Goal: Task Accomplishment & Management: Use online tool/utility

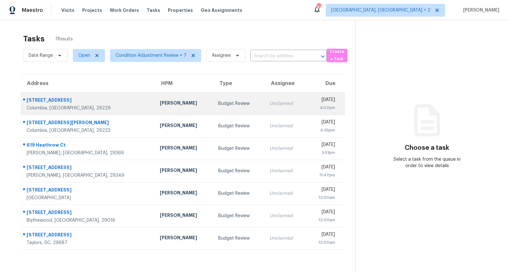
click at [50, 99] on div "[STREET_ADDRESS]" at bounding box center [88, 101] width 123 height 8
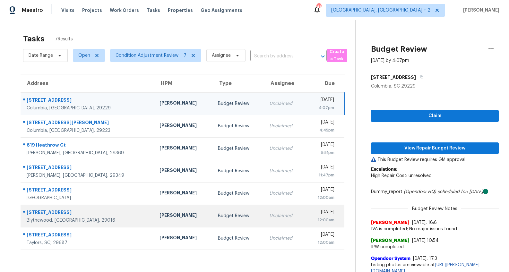
click at [318, 217] on div "12:00am" at bounding box center [323, 220] width 24 height 6
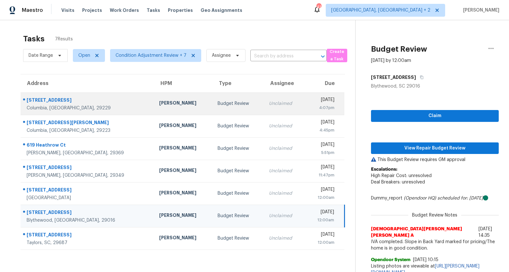
click at [159, 107] on div "[PERSON_NAME]" at bounding box center [183, 104] width 48 height 8
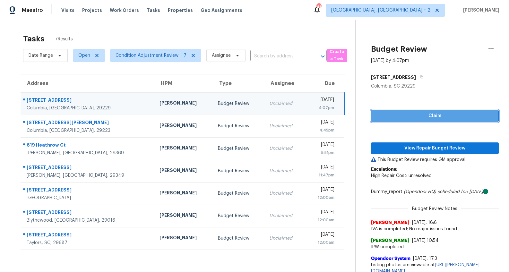
click at [414, 117] on span "Claim" at bounding box center [435, 116] width 118 height 8
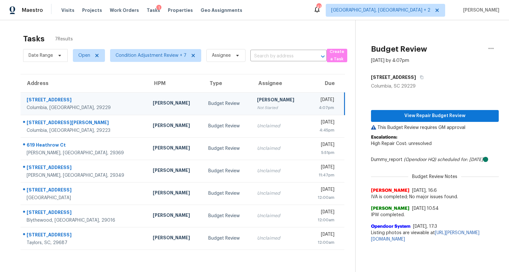
click at [418, 149] on p "Escalations: High Repair Cost: unresolved" at bounding box center [435, 143] width 128 height 19
click at [420, 117] on span "View Repair Budget Review" at bounding box center [435, 116] width 118 height 8
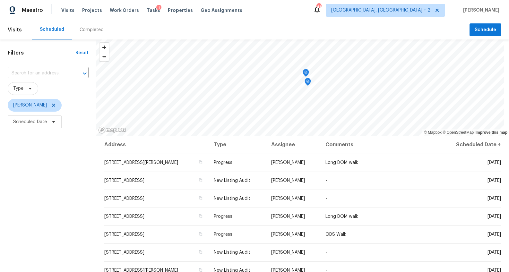
click at [88, 31] on div "Completed" at bounding box center [92, 30] width 24 height 6
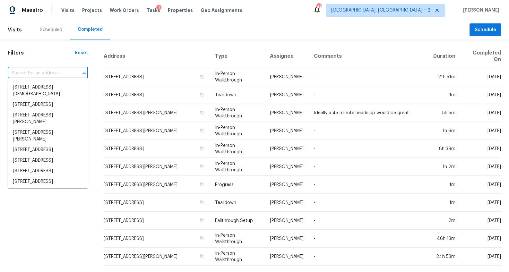
click at [47, 74] on input "text" at bounding box center [39, 73] width 62 height 10
paste input "[STREET_ADDRESS]"
type input "[STREET_ADDRESS]"
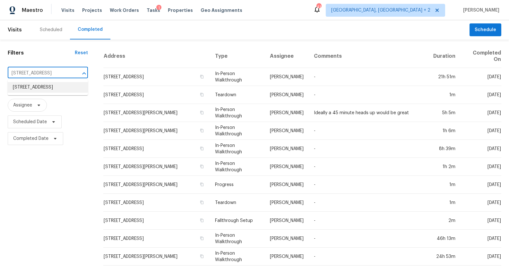
click at [45, 84] on li "[STREET_ADDRESS]" at bounding box center [48, 87] width 80 height 11
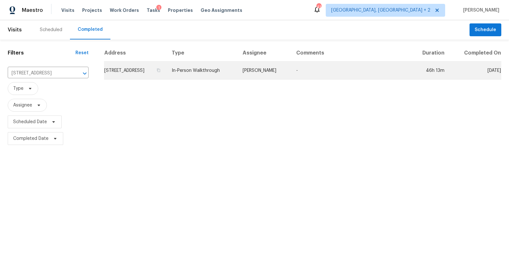
click at [131, 68] on td "[STREET_ADDRESS]" at bounding box center [135, 71] width 63 height 18
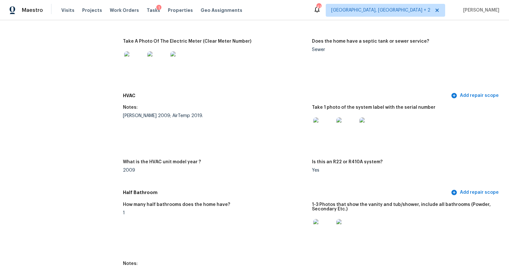
scroll to position [549, 0]
click at [319, 128] on img at bounding box center [323, 128] width 21 height 21
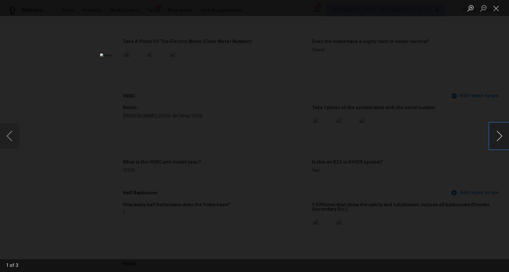
click at [499, 138] on button "Next image" at bounding box center [499, 136] width 19 height 26
click at [430, 196] on div "Lightbox" at bounding box center [254, 136] width 509 height 272
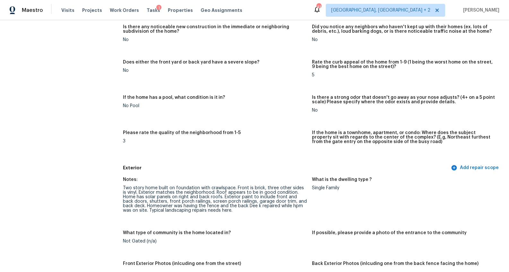
scroll to position [0, 0]
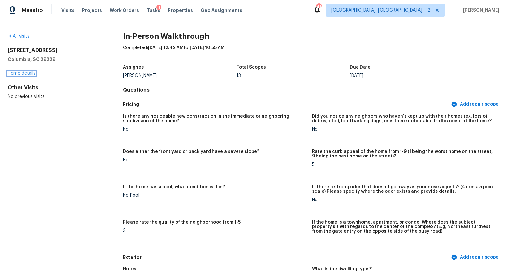
click at [18, 72] on link "Home details" at bounding box center [22, 73] width 28 height 4
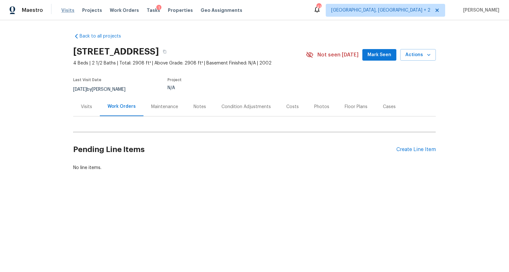
click at [68, 7] on span "Visits" at bounding box center [67, 10] width 13 height 6
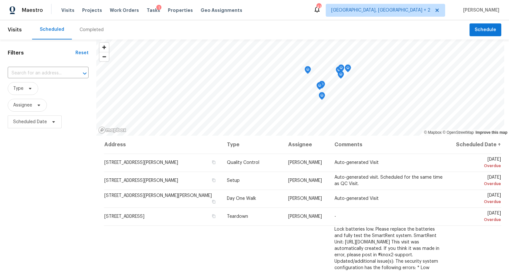
click at [94, 33] on div "Completed" at bounding box center [92, 30] width 24 height 6
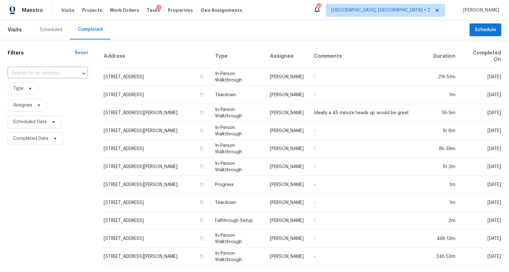
click at [52, 74] on input "text" at bounding box center [39, 73] width 62 height 10
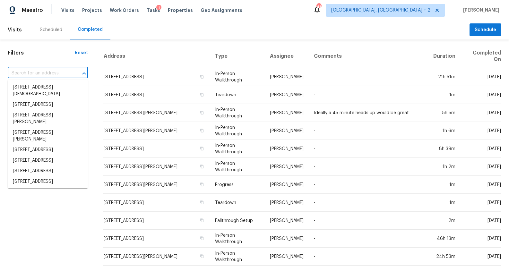
paste input "2220 Cermack St, Columbia, SC 29223"
type input "2220 Cermack St, Columbia, SC 29223"
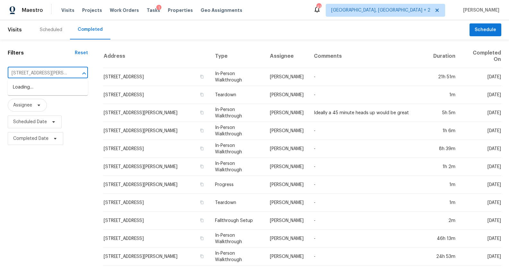
scroll to position [0, 23]
click at [50, 88] on li "2220 Cermack St, Columbia, SC 29223" at bounding box center [48, 90] width 80 height 17
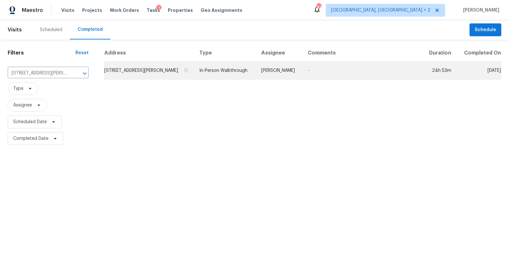
click at [162, 72] on td "2220 Cermack St, Columbia, SC 29223" at bounding box center [149, 71] width 90 height 18
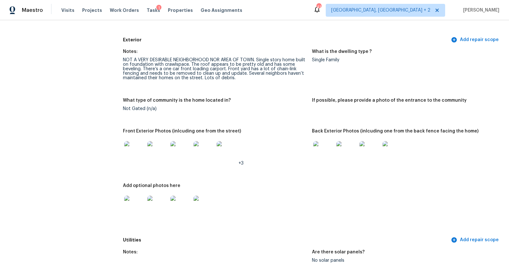
scroll to position [232, 0]
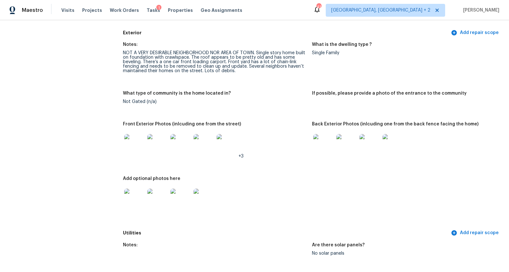
click at [127, 147] on img at bounding box center [134, 144] width 21 height 21
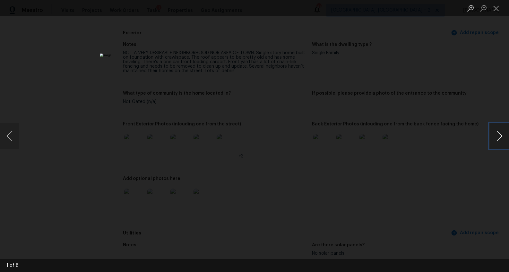
click at [495, 135] on button "Next image" at bounding box center [499, 136] width 19 height 26
click at [12, 133] on button "Previous image" at bounding box center [9, 136] width 19 height 26
click at [343, 173] on img "Lightbox" at bounding box center [381, 124] width 1516 height 811
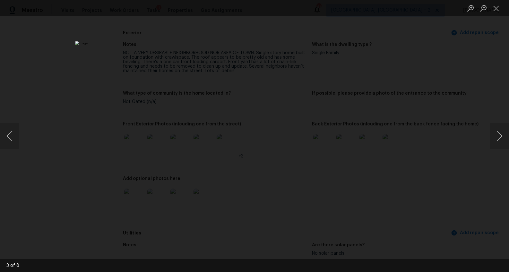
click at [428, 203] on div "Lightbox" at bounding box center [254, 136] width 509 height 272
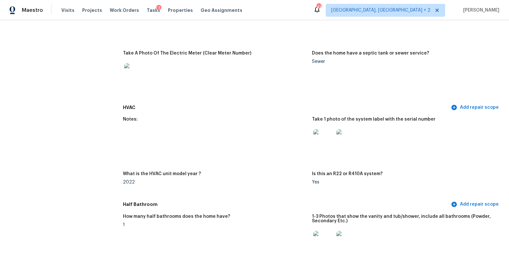
scroll to position [527, 0]
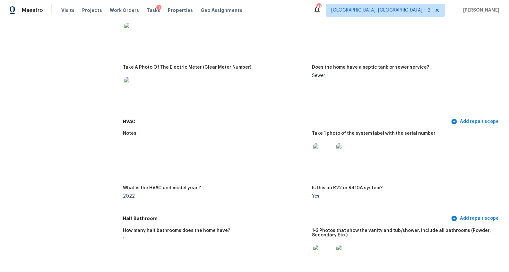
click at [318, 153] on img at bounding box center [323, 154] width 21 height 21
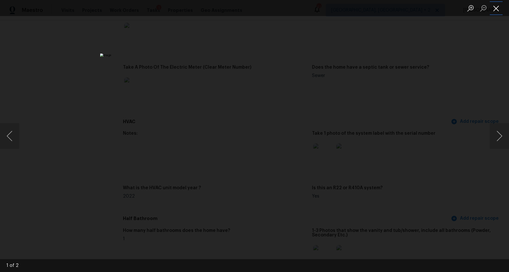
click at [495, 6] on button "Close lightbox" at bounding box center [496, 8] width 13 height 11
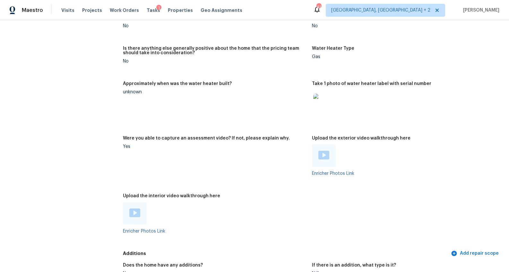
scroll to position [1300, 0]
click at [320, 100] on img at bounding box center [323, 104] width 21 height 21
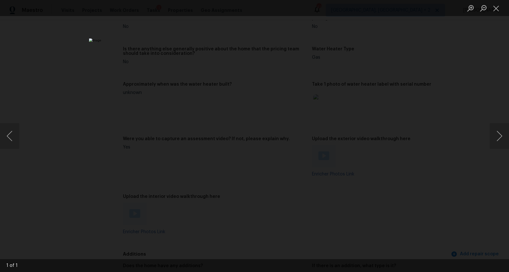
click at [424, 190] on div "Lightbox" at bounding box center [254, 136] width 509 height 272
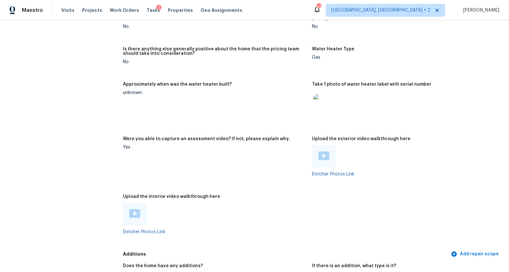
click at [328, 154] on div at bounding box center [324, 156] width 24 height 22
click at [325, 156] on img at bounding box center [324, 156] width 11 height 9
click at [138, 209] on div at bounding box center [135, 214] width 24 height 22
click at [132, 213] on img at bounding box center [134, 213] width 11 height 9
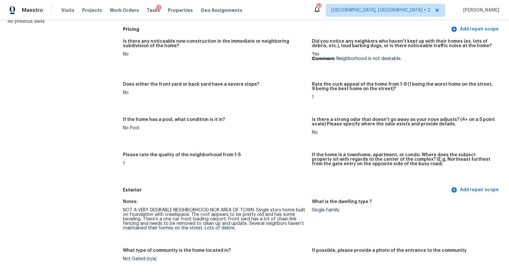
scroll to position [0, 0]
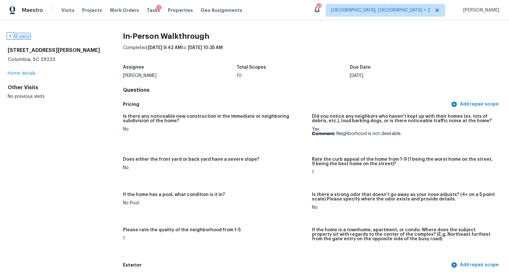
click at [18, 35] on link "All visits" at bounding box center [19, 36] width 22 height 4
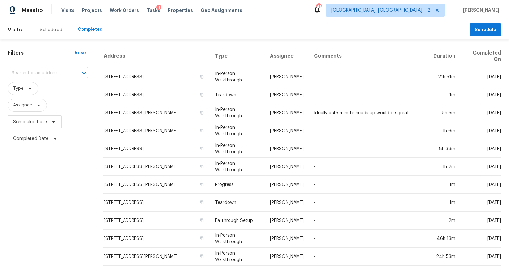
click at [51, 72] on input "text" at bounding box center [39, 73] width 62 height 10
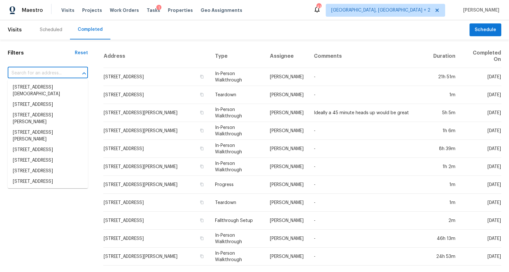
paste input "619 Heathrow Ct, Moore, SC 29369"
type input "619 Heathrow Ct, Moore, SC 29369"
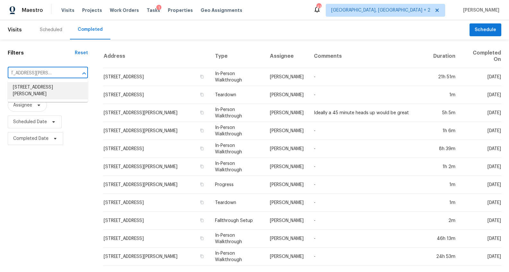
click at [61, 85] on li "619 Heathrow Ct, Moore, SC 29369" at bounding box center [48, 90] width 80 height 17
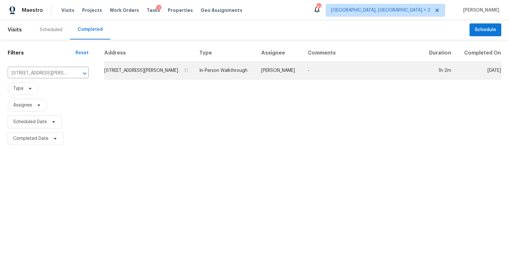
click at [153, 66] on td "619 Heathrow Ct, Moore, SC 29369" at bounding box center [149, 71] width 90 height 18
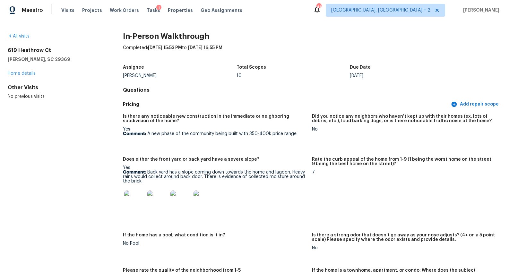
click at [136, 202] on img at bounding box center [134, 201] width 21 height 21
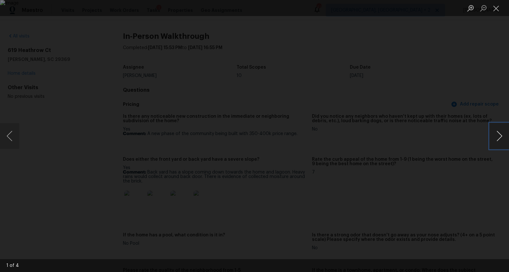
click at [500, 135] on button "Next image" at bounding box center [499, 136] width 19 height 26
click at [499, 135] on button "Next image" at bounding box center [499, 136] width 19 height 26
click at [466, 155] on div "Lightbox" at bounding box center [254, 136] width 509 height 272
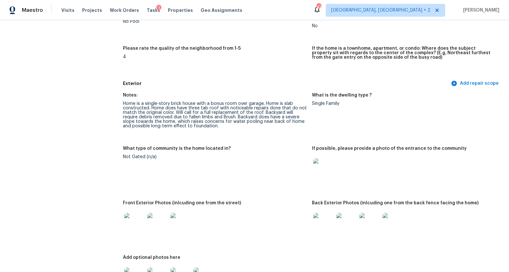
scroll to position [228, 0]
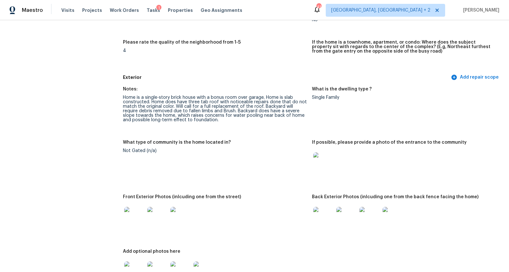
click at [321, 163] on img at bounding box center [323, 163] width 21 height 21
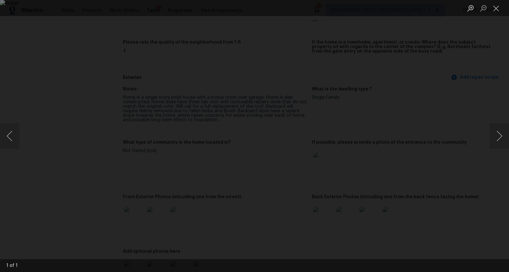
click at [461, 172] on div "Lightbox" at bounding box center [254, 136] width 509 height 272
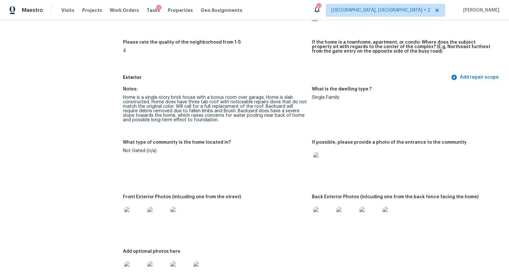
click at [131, 222] on img at bounding box center [134, 217] width 21 height 21
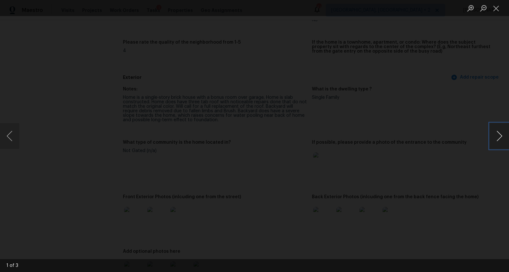
click at [497, 134] on button "Next image" at bounding box center [499, 136] width 19 height 26
click at [447, 182] on div "Lightbox" at bounding box center [254, 136] width 509 height 272
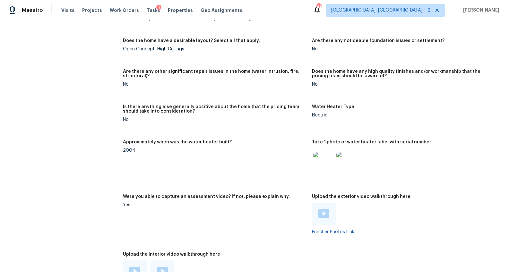
scroll to position [1163, 0]
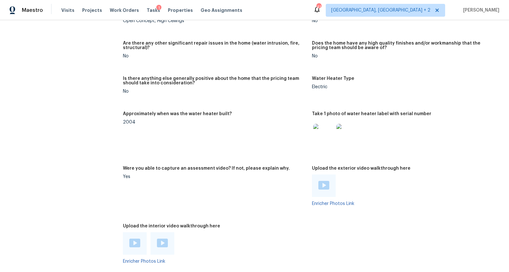
click at [319, 182] on img at bounding box center [324, 185] width 11 height 9
click at [141, 243] on div at bounding box center [135, 243] width 24 height 22
click at [135, 243] on img at bounding box center [134, 243] width 11 height 9
click at [163, 249] on div at bounding box center [162, 244] width 11 height 10
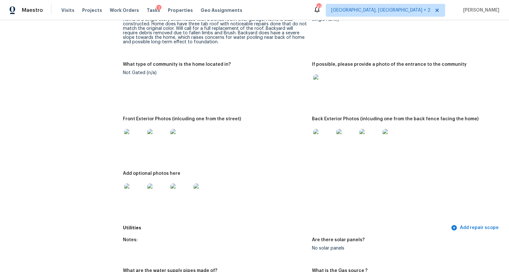
scroll to position [0, 0]
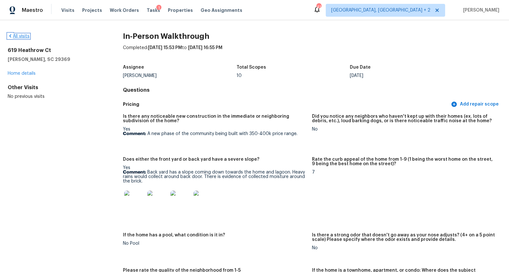
click at [22, 34] on link "All visits" at bounding box center [19, 36] width 22 height 4
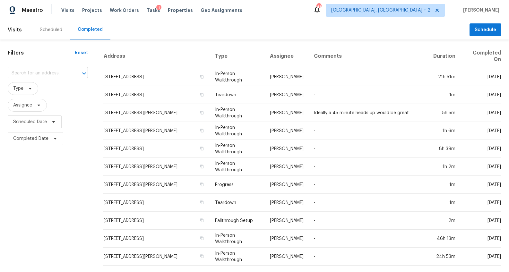
click at [41, 75] on input "text" at bounding box center [39, 73] width 62 height 10
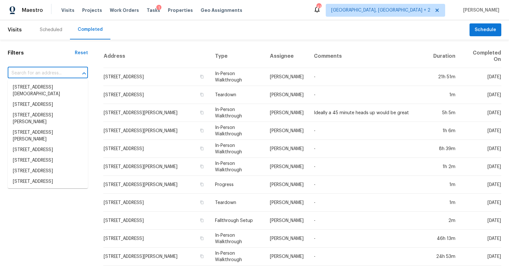
paste input "422 Mount Hood Dr, Inman, SC 29349"
type input "422 Mount Hood Dr, Inman, SC 29349"
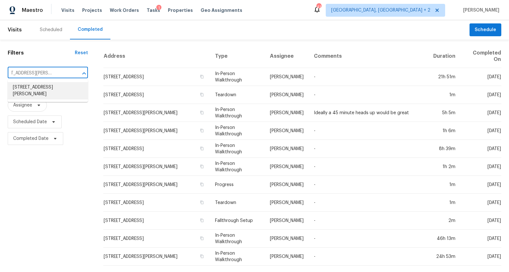
click at [45, 86] on li "422 Mount Hood Dr, Inman, SC 29349" at bounding box center [48, 90] width 80 height 17
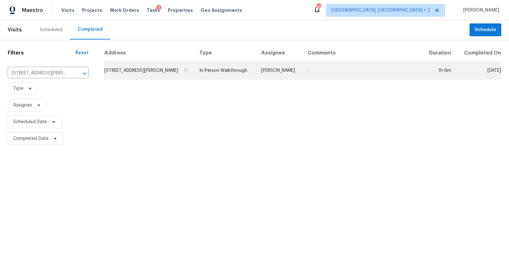
click at [140, 68] on td "422 Mount Hood Dr, Inman, SC 29349" at bounding box center [149, 71] width 90 height 18
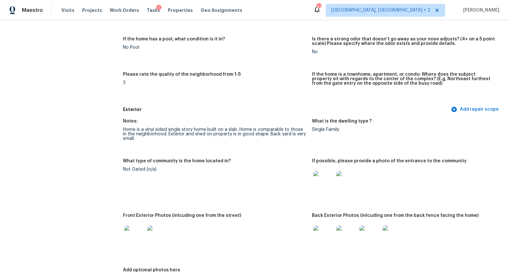
scroll to position [198, 0]
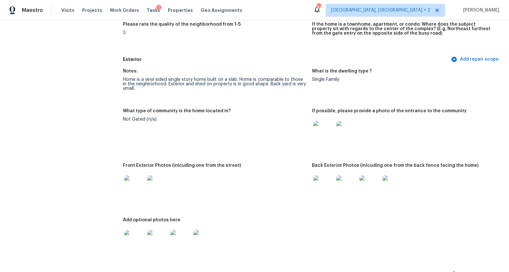
click at [327, 129] on img at bounding box center [323, 131] width 21 height 21
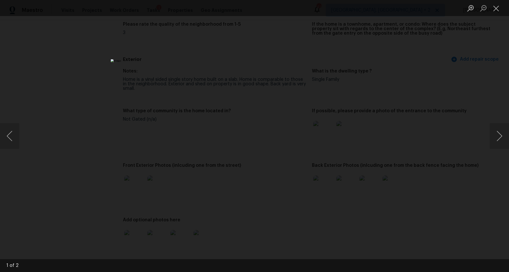
click at [462, 187] on div "Lightbox" at bounding box center [254, 136] width 509 height 272
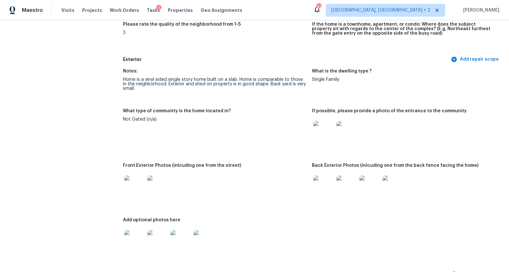
click at [125, 185] on img at bounding box center [134, 186] width 21 height 21
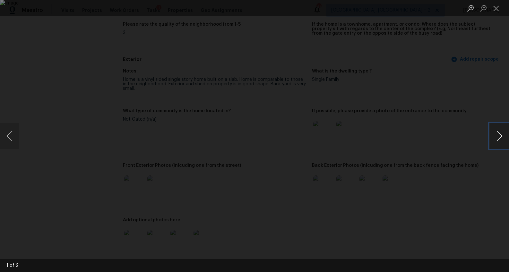
click at [493, 134] on button "Next image" at bounding box center [499, 136] width 19 height 26
click at [480, 173] on div "Lightbox" at bounding box center [254, 136] width 509 height 272
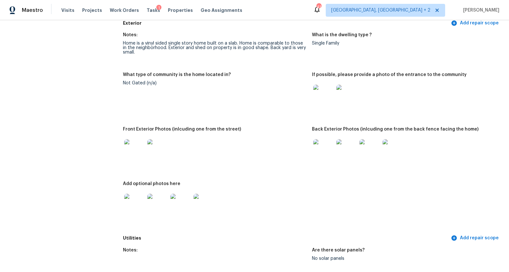
scroll to position [267, 0]
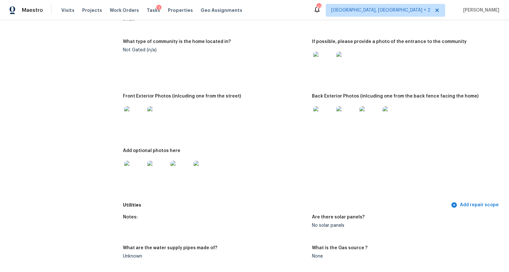
click at [327, 120] on img at bounding box center [323, 116] width 21 height 21
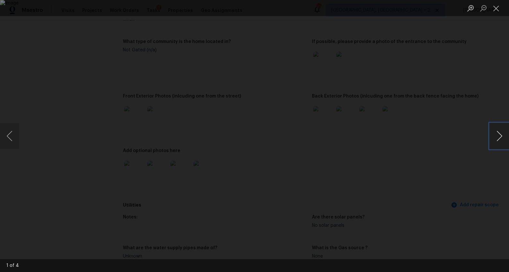
click at [495, 134] on button "Next image" at bounding box center [499, 136] width 19 height 26
click at [479, 179] on div "Lightbox" at bounding box center [254, 136] width 509 height 272
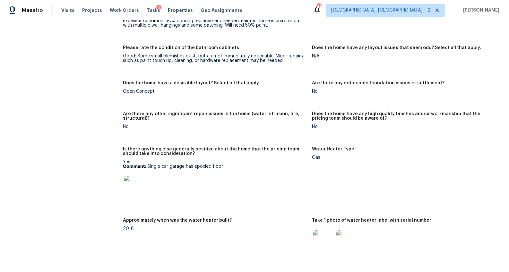
scroll to position [1027, 0]
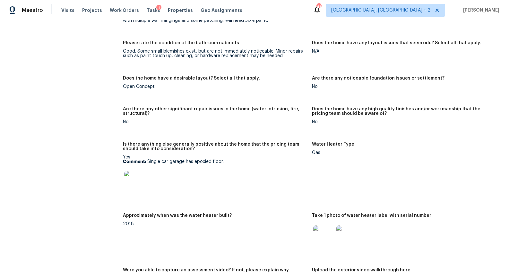
click at [136, 181] on img at bounding box center [134, 181] width 21 height 21
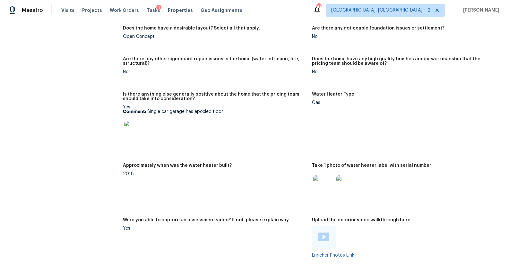
scroll to position [1098, 0]
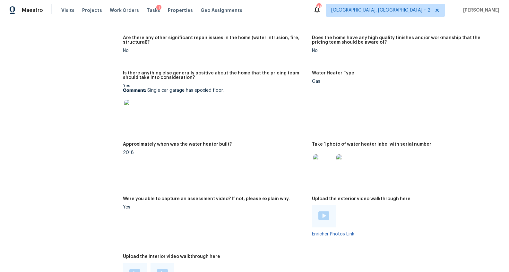
click at [328, 169] on img at bounding box center [323, 164] width 21 height 21
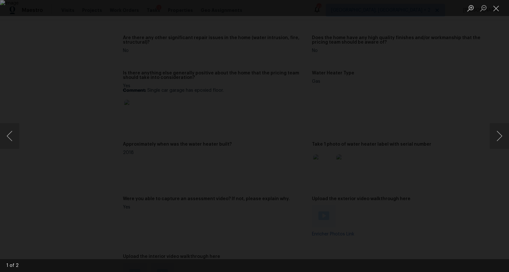
click at [442, 165] on div "Lightbox" at bounding box center [254, 136] width 509 height 272
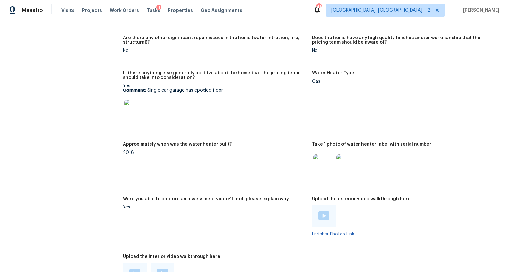
click at [329, 217] on div at bounding box center [324, 216] width 24 height 22
click at [324, 218] on img at bounding box center [324, 216] width 11 height 9
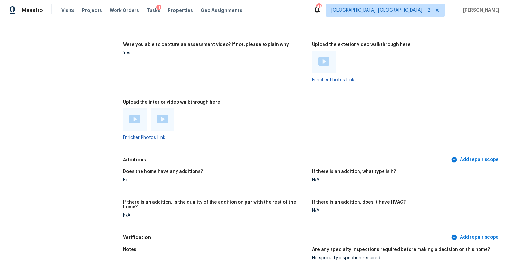
scroll to position [1257, 0]
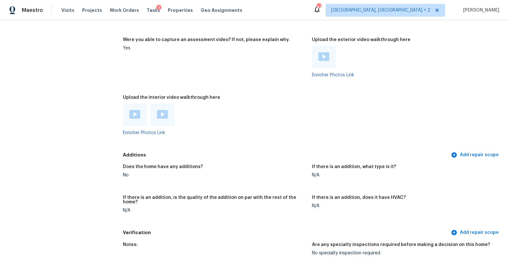
click at [132, 115] on img at bounding box center [134, 114] width 11 height 9
click at [162, 117] on img at bounding box center [162, 114] width 11 height 9
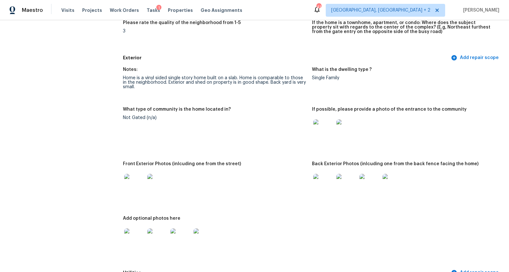
scroll to position [0, 0]
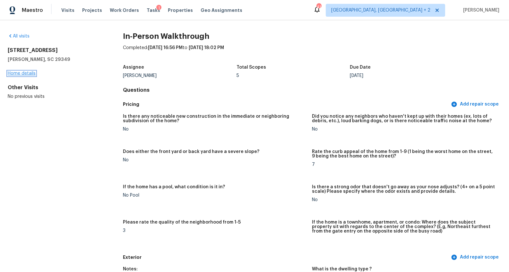
click at [23, 74] on link "Home details" at bounding box center [22, 73] width 28 height 4
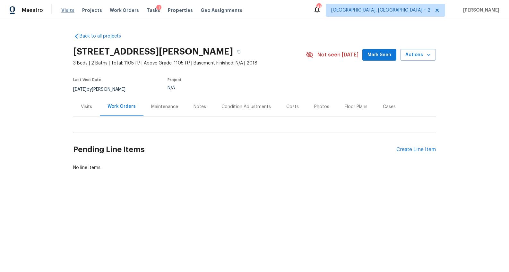
click at [65, 11] on span "Visits" at bounding box center [67, 10] width 13 height 6
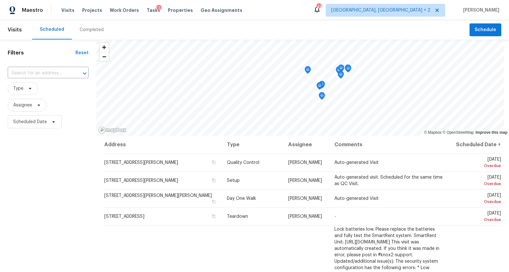
click at [88, 33] on div "Completed" at bounding box center [91, 29] width 39 height 19
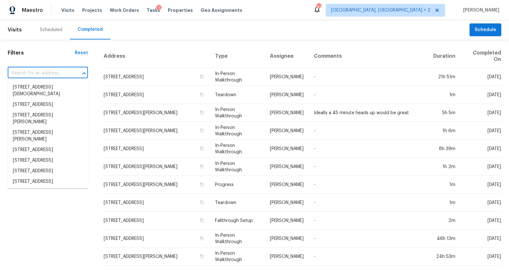
click at [30, 74] on input "text" at bounding box center [39, 73] width 62 height 10
paste input "142 Blue Ridge Trl, North Charleston, SC 29418"
type input "142 Blue Ridge Trl, North Charleston, SC 29418"
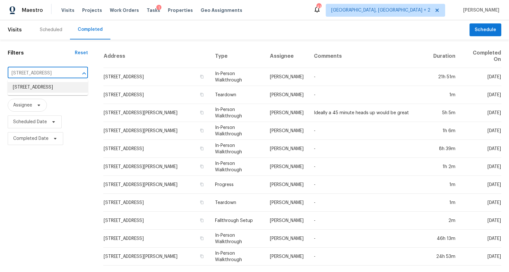
click at [34, 86] on li "142 Blue Ridge Trl, North Charleston, SC 29418" at bounding box center [48, 87] width 80 height 11
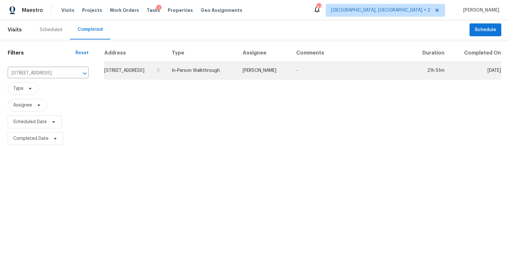
click at [167, 78] on td "142 Blue Ridge Trl, North Charleston, SC 29418" at bounding box center [135, 71] width 63 height 18
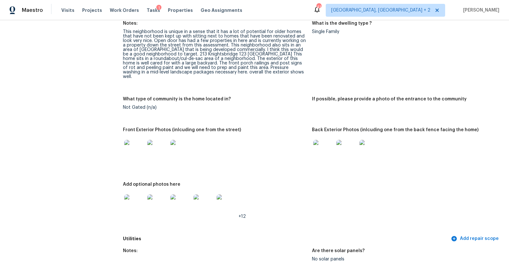
scroll to position [277, 0]
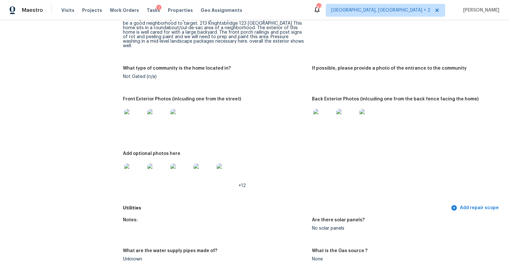
click at [139, 120] on img at bounding box center [134, 119] width 21 height 21
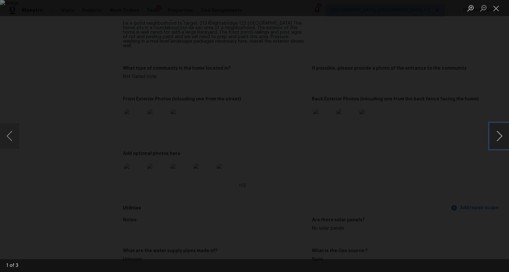
click at [496, 141] on button "Next image" at bounding box center [499, 136] width 19 height 26
click at [476, 167] on div "Lightbox" at bounding box center [254, 136] width 509 height 272
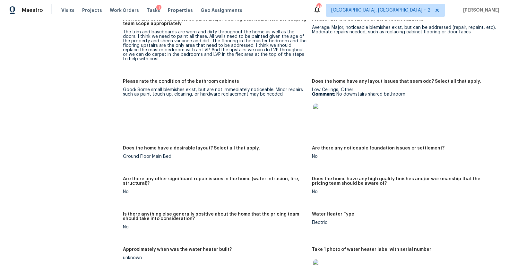
scroll to position [1258, 0]
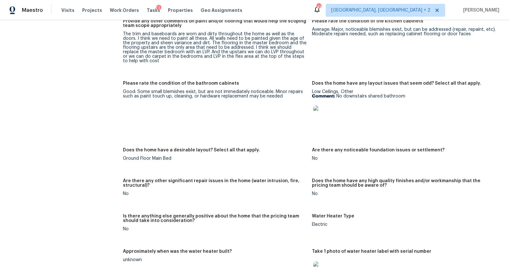
click at [322, 111] on img at bounding box center [323, 116] width 21 height 21
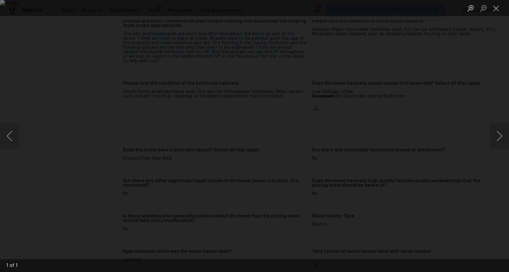
click at [471, 170] on div "Lightbox" at bounding box center [254, 136] width 509 height 272
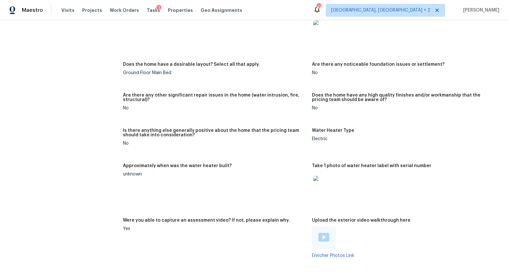
scroll to position [1401, 0]
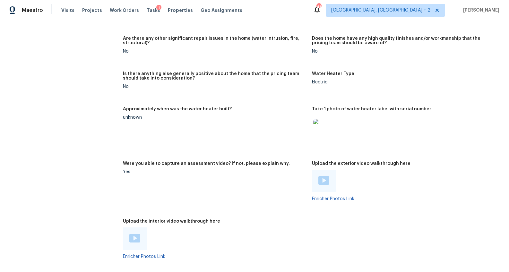
click at [322, 130] on img at bounding box center [323, 129] width 21 height 21
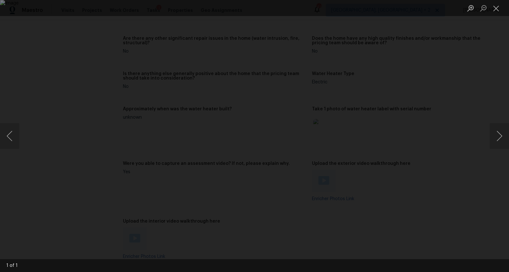
click at [462, 189] on div "Lightbox" at bounding box center [254, 136] width 509 height 272
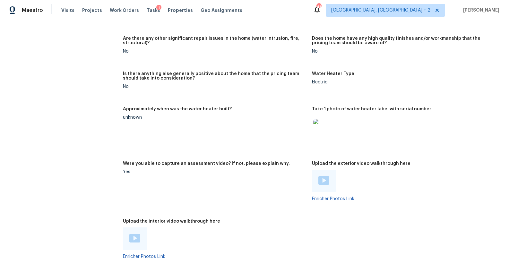
click at [330, 177] on div at bounding box center [324, 181] width 24 height 22
click at [312, 178] on div at bounding box center [324, 181] width 24 height 22
click at [319, 177] on img at bounding box center [324, 180] width 11 height 9
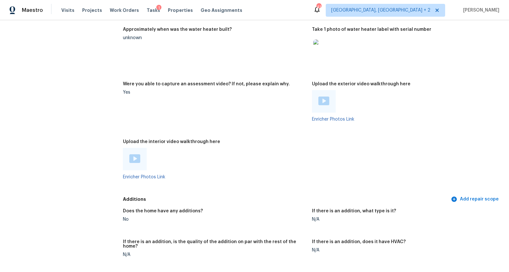
scroll to position [1474, 0]
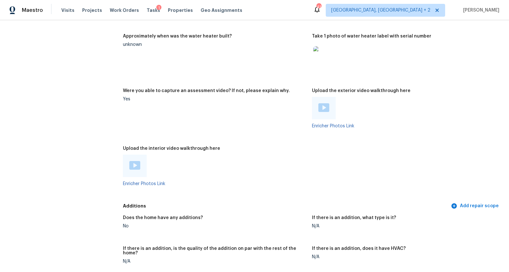
click at [130, 163] on img at bounding box center [134, 165] width 11 height 9
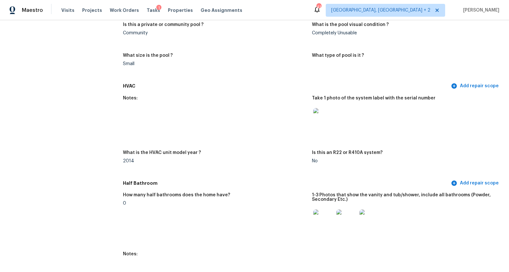
scroll to position [0, 0]
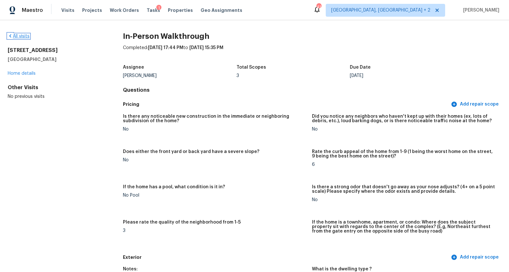
click at [14, 34] on link "All visits" at bounding box center [19, 36] width 22 height 4
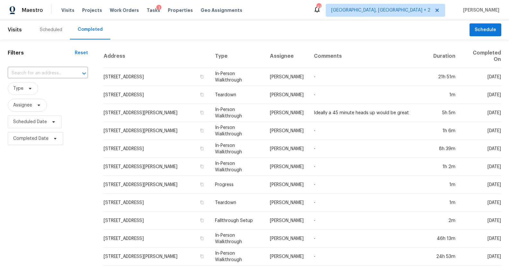
click at [28, 78] on div "​" at bounding box center [48, 73] width 80 height 14
click at [31, 72] on input "text" at bounding box center [39, 73] width 62 height 10
paste input "1107 Primrose Dr, Blythewood, SC 29016"
type input "1107 Primrose Dr, Blythewood, SC 29016"
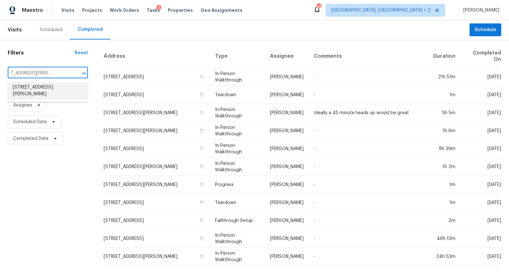
click at [35, 86] on li "1107 Primrose Dr, Blythewood, SC 29016" at bounding box center [48, 90] width 80 height 17
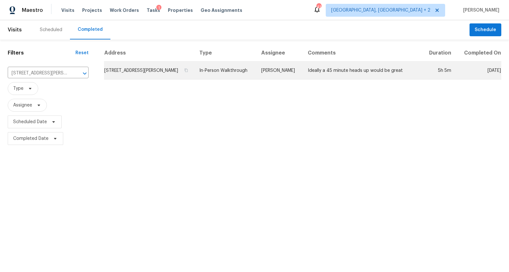
click at [147, 71] on td "1107 Primrose Dr, Blythewood, SC 29016" at bounding box center [149, 71] width 90 height 18
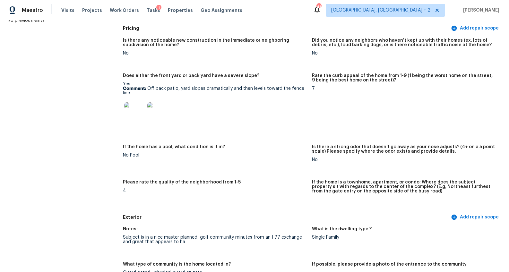
scroll to position [86, 0]
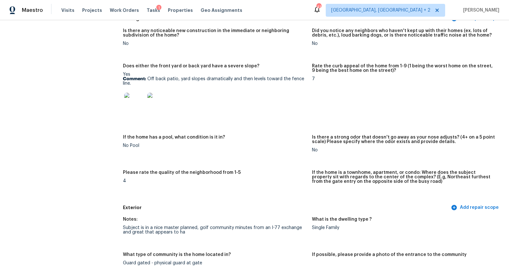
click at [131, 104] on img at bounding box center [134, 103] width 21 height 21
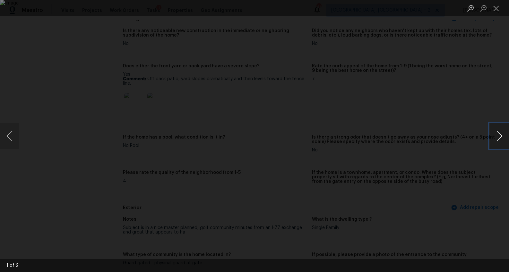
click at [497, 138] on button "Next image" at bounding box center [499, 136] width 19 height 26
click at [479, 158] on div "Lightbox" at bounding box center [254, 136] width 509 height 272
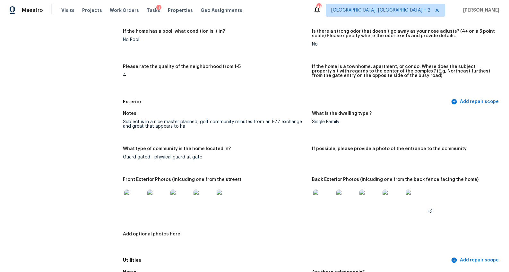
scroll to position [185, 0]
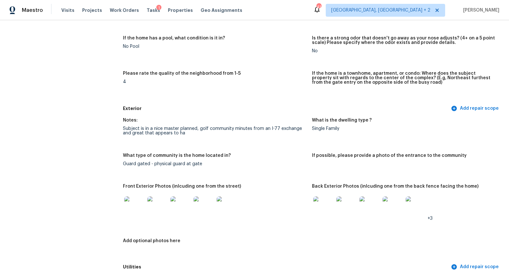
click at [133, 214] on img at bounding box center [134, 207] width 21 height 21
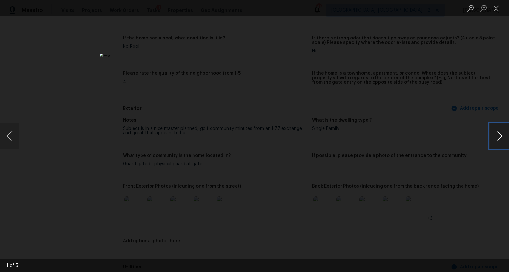
click at [497, 135] on button "Next image" at bounding box center [499, 136] width 19 height 26
click at [445, 126] on div "Lightbox" at bounding box center [254, 136] width 509 height 272
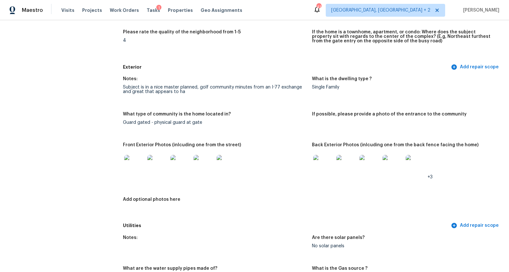
scroll to position [262, 0]
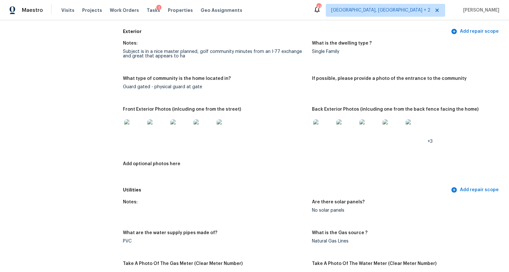
click at [322, 139] on img at bounding box center [323, 129] width 21 height 21
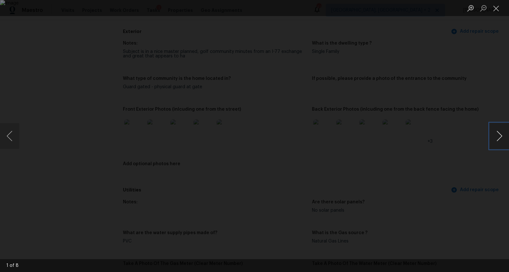
click at [498, 138] on button "Next image" at bounding box center [499, 136] width 19 height 26
click at [5, 134] on button "Previous image" at bounding box center [9, 136] width 19 height 26
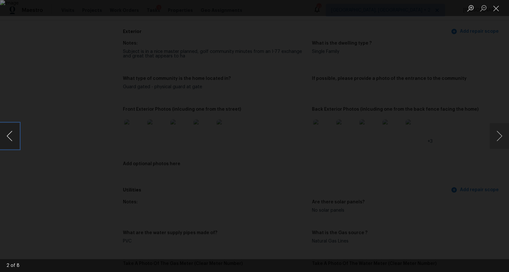
click at [5, 134] on button "Previous image" at bounding box center [9, 136] width 19 height 26
click at [499, 143] on button "Next image" at bounding box center [499, 136] width 19 height 26
click at [499, 140] on button "Next image" at bounding box center [499, 136] width 19 height 26
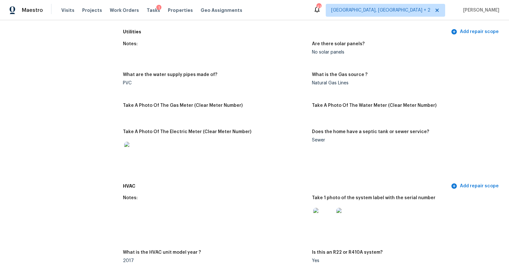
scroll to position [504, 0]
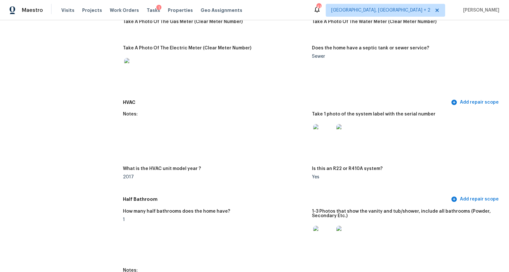
click at [140, 69] on img at bounding box center [134, 68] width 21 height 21
click at [321, 134] on img at bounding box center [323, 134] width 21 height 21
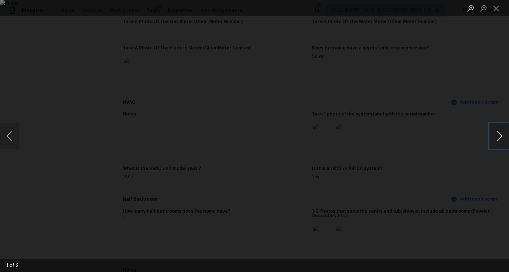
click at [495, 133] on button "Next image" at bounding box center [499, 136] width 19 height 26
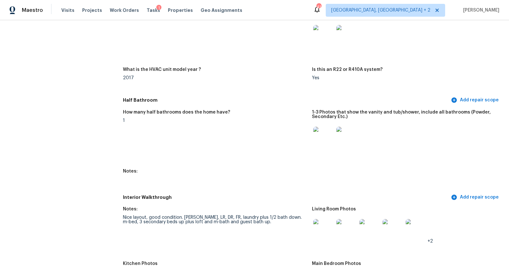
scroll to position [592, 0]
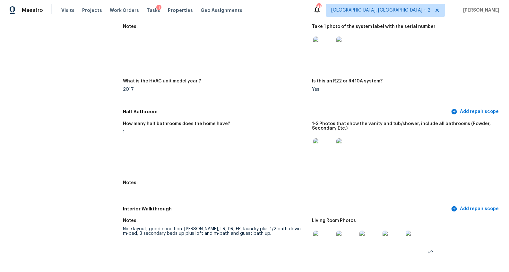
click at [320, 143] on img at bounding box center [323, 148] width 21 height 21
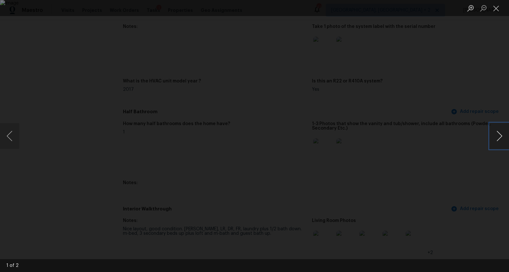
click at [499, 134] on button "Next image" at bounding box center [499, 136] width 19 height 26
click at [480, 167] on div "Lightbox" at bounding box center [254, 136] width 509 height 272
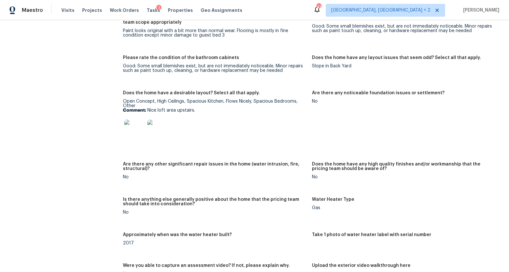
scroll to position [1047, 0]
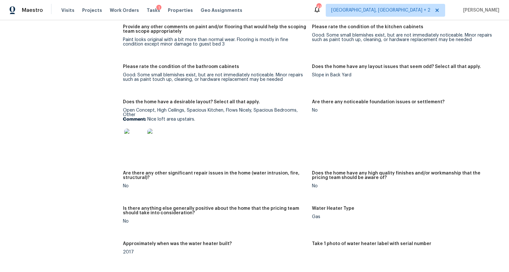
click at [134, 141] on img at bounding box center [134, 139] width 21 height 21
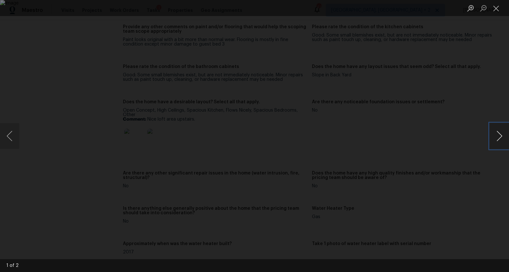
click at [502, 135] on button "Next image" at bounding box center [499, 136] width 19 height 26
click at [425, 128] on div "Lightbox" at bounding box center [254, 136] width 509 height 272
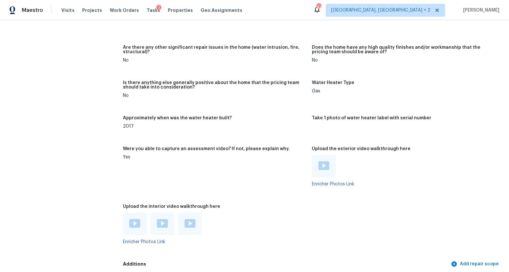
scroll to position [1194, 0]
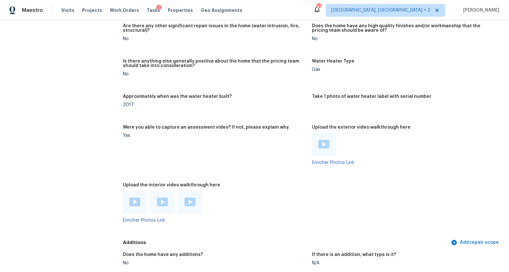
click at [320, 144] on img at bounding box center [324, 144] width 11 height 9
click at [139, 209] on div at bounding box center [135, 202] width 24 height 22
click at [134, 202] on img at bounding box center [134, 202] width 11 height 9
click at [154, 205] on div at bounding box center [163, 202] width 24 height 22
click at [160, 200] on img at bounding box center [162, 202] width 11 height 9
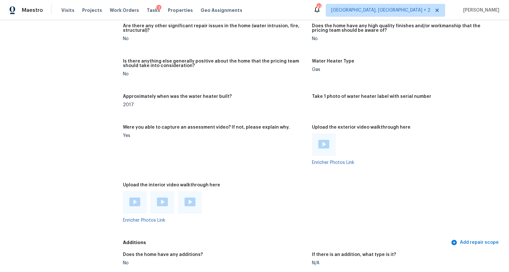
click at [185, 203] on img at bounding box center [190, 202] width 11 height 9
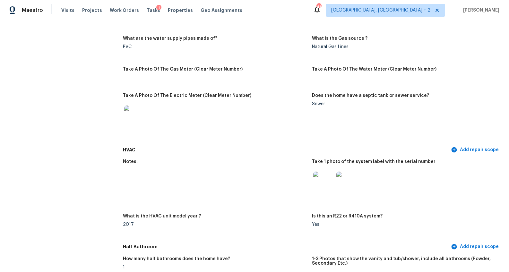
scroll to position [442, 0]
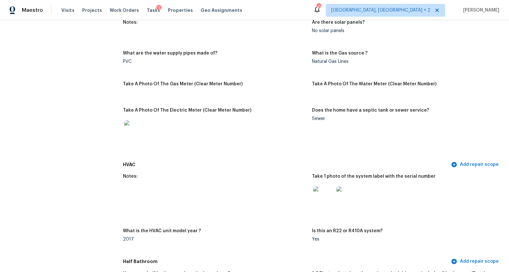
click at [138, 124] on img at bounding box center [134, 130] width 21 height 21
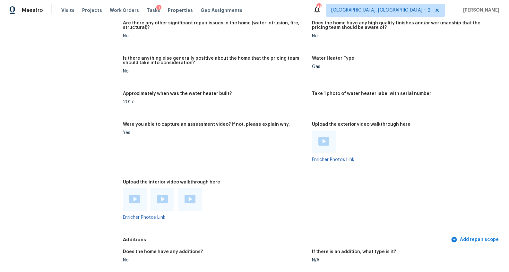
scroll to position [1194, 0]
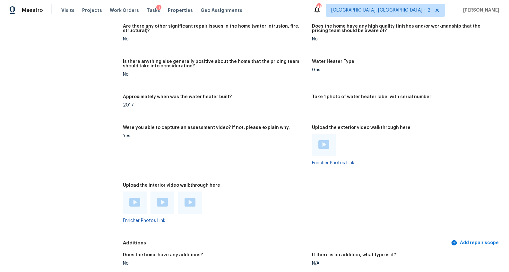
click at [190, 206] on img at bounding box center [190, 202] width 11 height 9
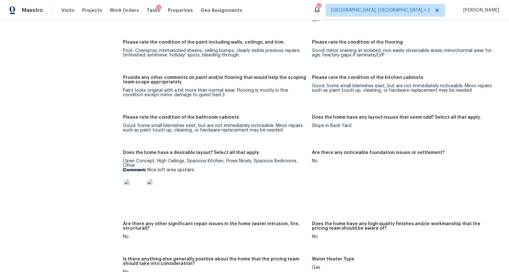
scroll to position [1005, 0]
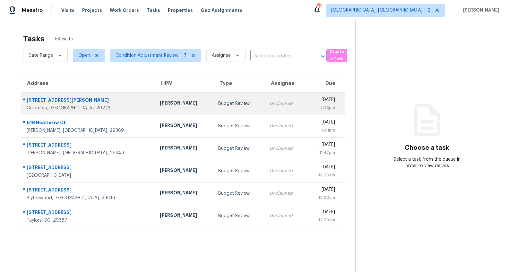
click at [61, 102] on div "[STREET_ADDRESS][PERSON_NAME]" at bounding box center [88, 101] width 123 height 8
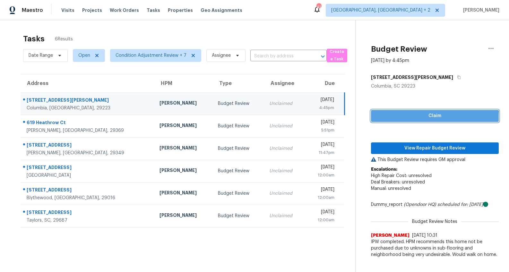
click at [429, 121] on button "Claim" at bounding box center [435, 116] width 128 height 12
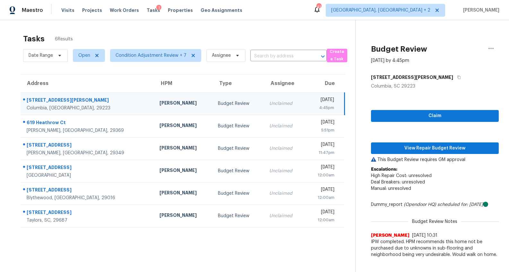
click at [430, 142] on div "Claim View Repair Budget Review This Budget Review requires GM approval Escalat…" at bounding box center [435, 176] width 128 height 172
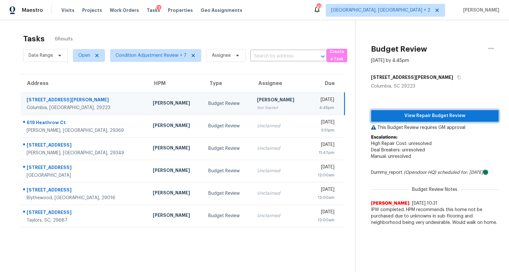
click at [428, 115] on span "View Repair Budget Review" at bounding box center [435, 116] width 118 height 8
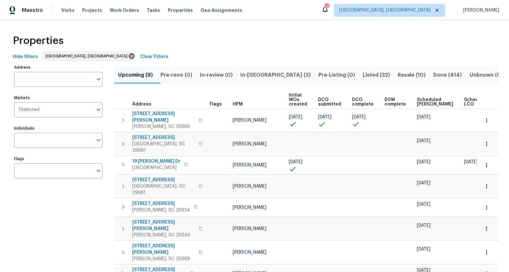
click at [180, 73] on span "Pre-reno (0)" at bounding box center [177, 75] width 32 height 9
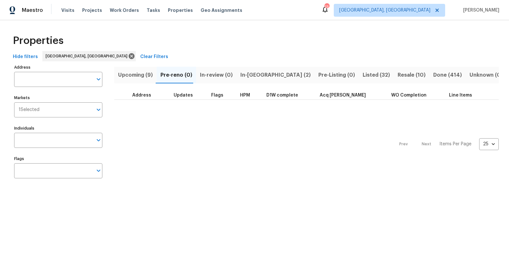
click at [244, 73] on span "In-reno (2)" at bounding box center [276, 75] width 70 height 9
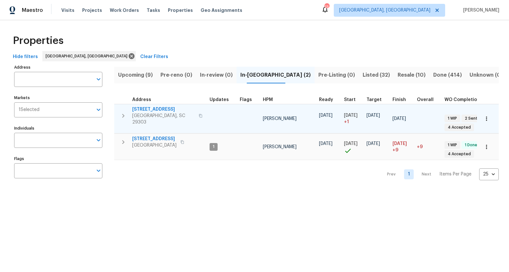
click at [153, 109] on span "44 Willowood Dr" at bounding box center [163, 109] width 63 height 6
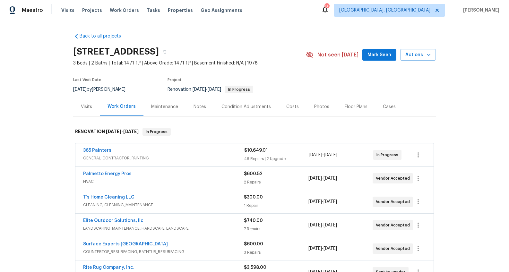
scroll to position [144, 0]
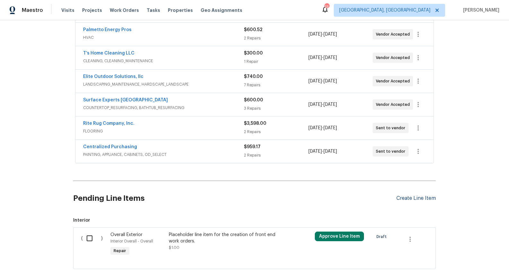
click at [400, 200] on div "Create Line Item" at bounding box center [416, 199] width 39 height 6
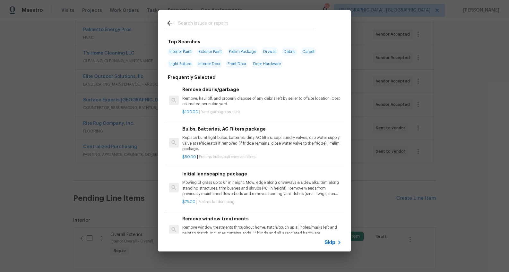
click at [201, 28] on input "text" at bounding box center [246, 24] width 136 height 10
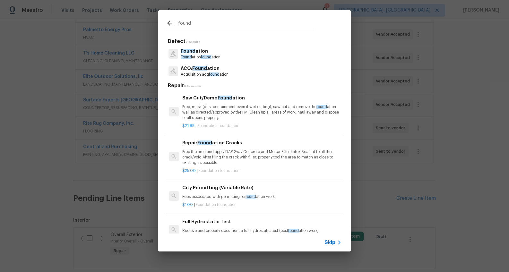
type input "found"
click at [207, 67] on p "ACQ: Found ation" at bounding box center [205, 68] width 48 height 7
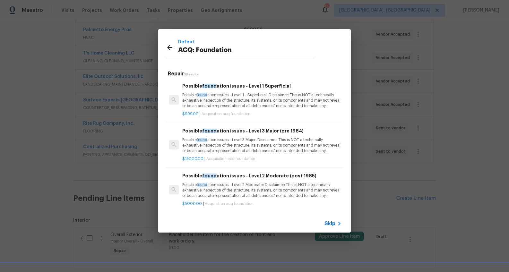
click at [226, 151] on p "Possible found ation issues - Level 3 Major: Disclaimer: This is NOT a technica…" at bounding box center [261, 145] width 159 height 16
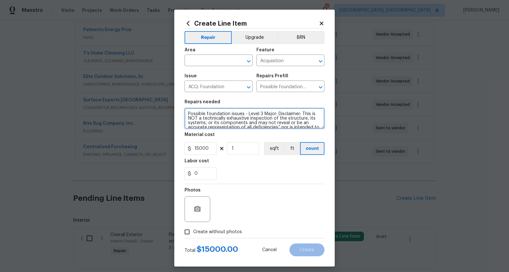
click at [222, 117] on textarea "Possible foundation issues - Level 3 Major: Disclaimer: This is NOT a technical…" at bounding box center [255, 118] width 140 height 21
click at [185, 24] on icon at bounding box center [188, 23] width 7 height 7
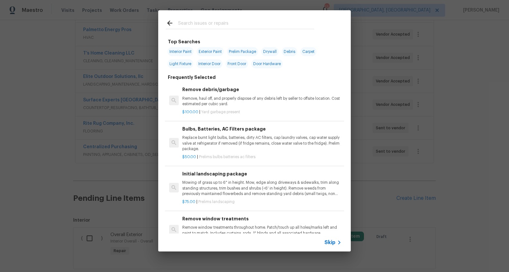
click at [192, 25] on input "text" at bounding box center [246, 24] width 136 height 10
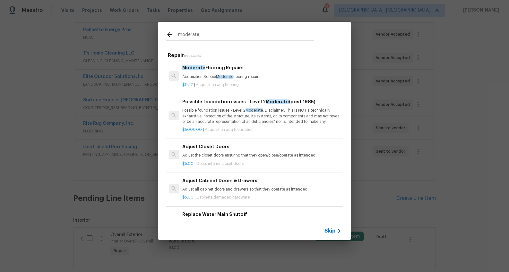
type input "moderate"
click at [215, 69] on h6 "Moderate Flooring Repairs" at bounding box center [261, 67] width 159 height 7
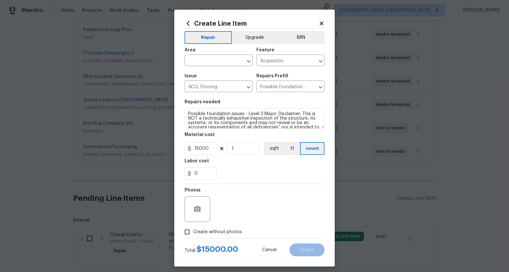
type input "Moderate Flooring Repairs $0.52"
type textarea "Acquisition Scope: Moderate flooring repairs"
type input "0.52"
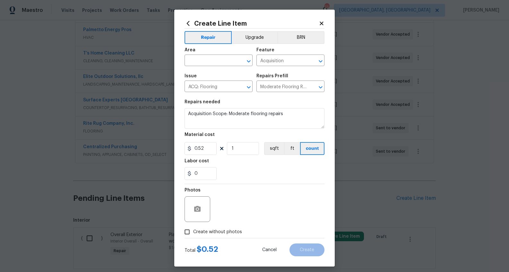
click at [187, 22] on icon at bounding box center [188, 23] width 7 height 7
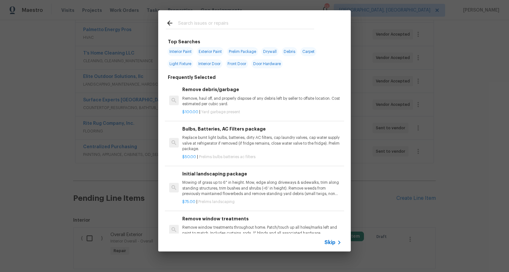
click at [201, 25] on input "text" at bounding box center [246, 24] width 136 height 10
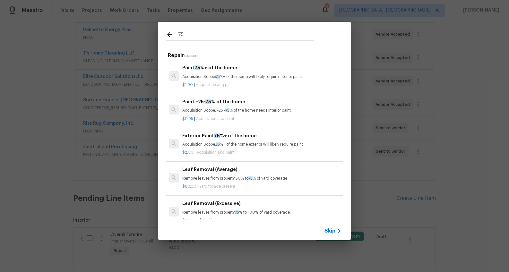
type input "75"
click at [201, 108] on p "Acquisition Scope: ~25 - 75 % of the home needs interior paint" at bounding box center [261, 110] width 159 height 5
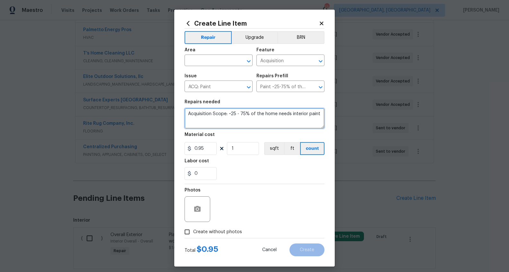
click at [214, 114] on textarea "Acquisition Scope: ~25 - 75% of the home needs interior paint" at bounding box center [255, 118] width 140 height 21
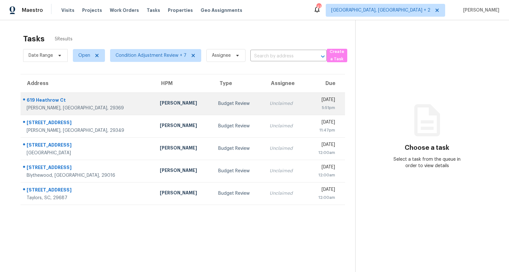
click at [70, 105] on div "[PERSON_NAME], [GEOGRAPHIC_DATA], 29369" at bounding box center [88, 108] width 123 height 6
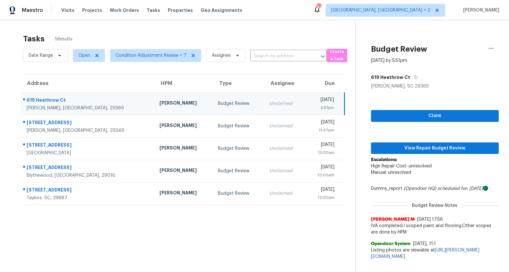
click at [434, 109] on div "Claim View Repair Budget Review Escalations: High Repair Cost: unresolved Manua…" at bounding box center [435, 177] width 128 height 174
click at [433, 115] on span "Claim" at bounding box center [435, 116] width 118 height 8
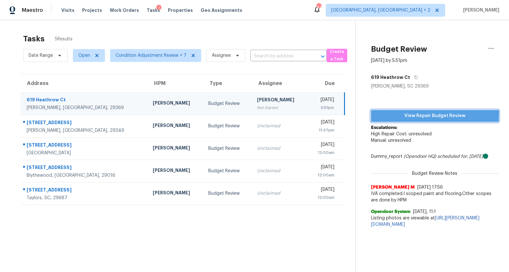
click at [426, 119] on span "View Repair Budget Review" at bounding box center [435, 116] width 118 height 8
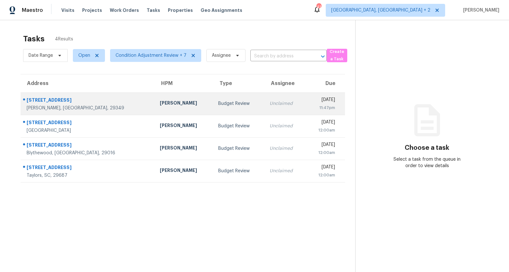
click at [67, 101] on div "[STREET_ADDRESS]" at bounding box center [88, 101] width 123 height 8
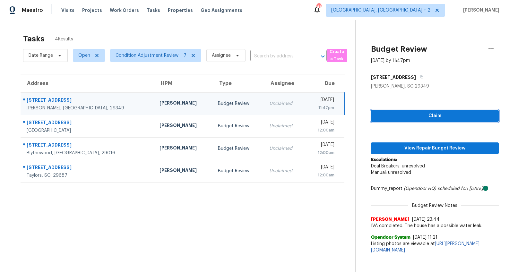
click at [414, 120] on span "Claim" at bounding box center [435, 116] width 118 height 8
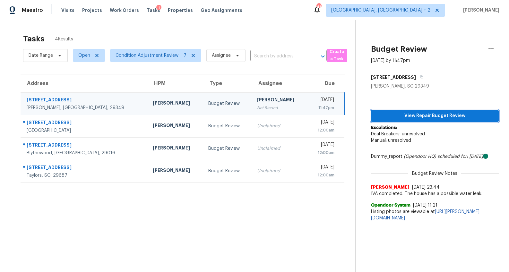
click at [424, 119] on span "View Repair Budget Review" at bounding box center [435, 116] width 118 height 8
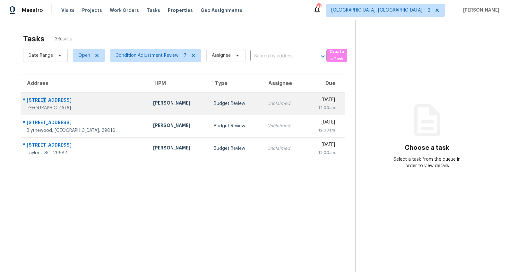
click at [40, 100] on div "[STREET_ADDRESS]" at bounding box center [85, 101] width 116 height 8
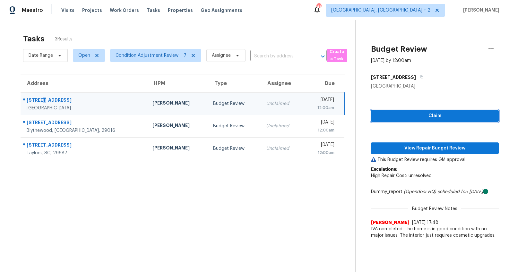
click at [459, 116] on span "Claim" at bounding box center [435, 116] width 118 height 8
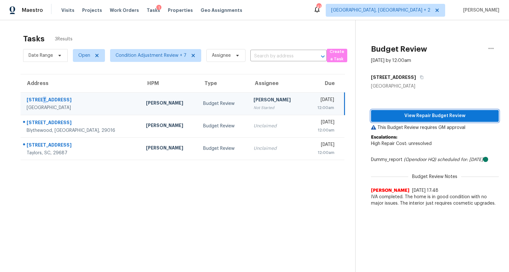
click at [452, 115] on span "View Repair Budget Review" at bounding box center [435, 116] width 118 height 8
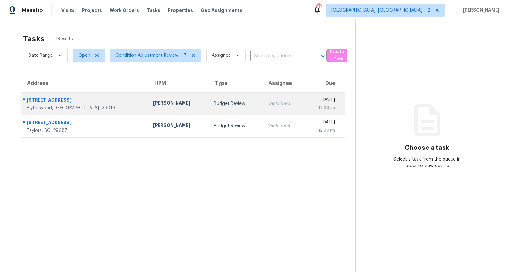
click at [153, 102] on div "[PERSON_NAME]" at bounding box center [178, 104] width 50 height 8
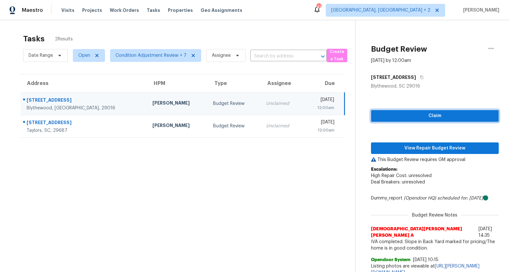
click at [449, 118] on span "Claim" at bounding box center [435, 116] width 118 height 8
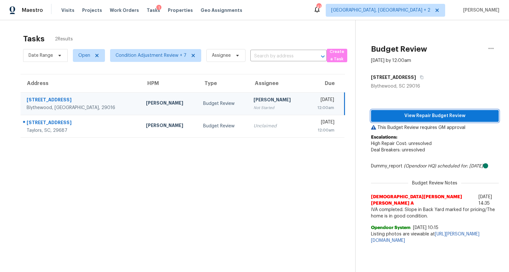
click at [448, 119] on span "View Repair Budget Review" at bounding box center [435, 116] width 118 height 8
